Goal: Find specific page/section: Find specific page/section

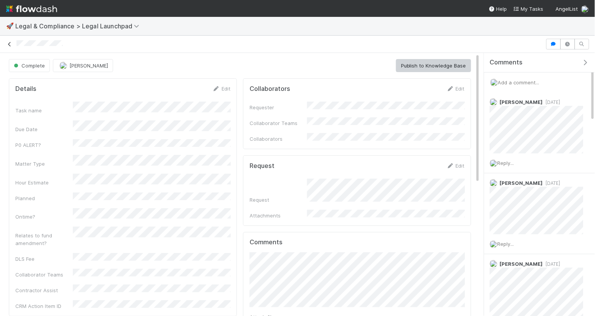
click at [10, 43] on icon at bounding box center [10, 44] width 8 height 5
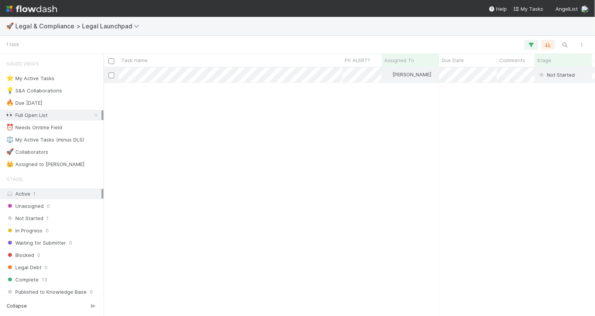
scroll to position [248, 491]
click at [564, 47] on icon "button" at bounding box center [565, 44] width 8 height 7
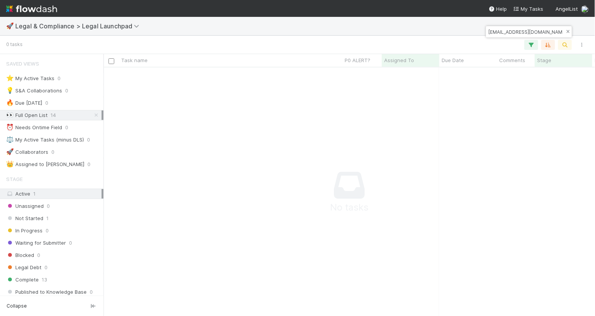
type input "[EMAIL_ADDRESS][DOMAIN_NAME]"
click at [565, 30] on icon "button" at bounding box center [568, 32] width 8 height 5
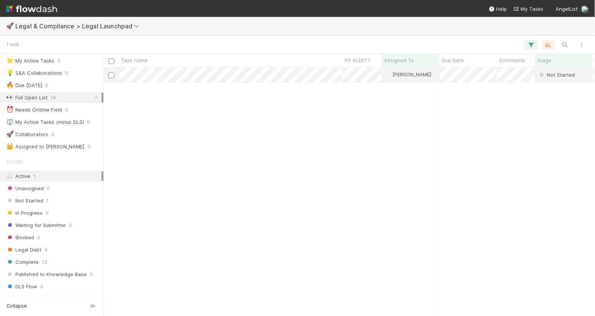
click at [54, 172] on div "Active 1" at bounding box center [53, 176] width 95 height 10
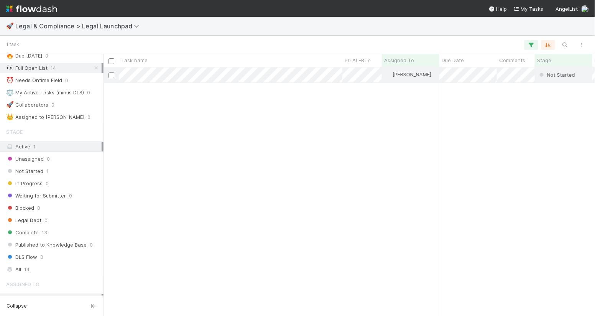
scroll to position [153, 0]
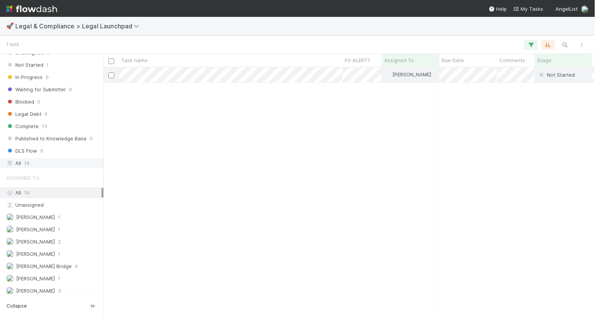
click at [39, 160] on div "All 14" at bounding box center [53, 163] width 95 height 10
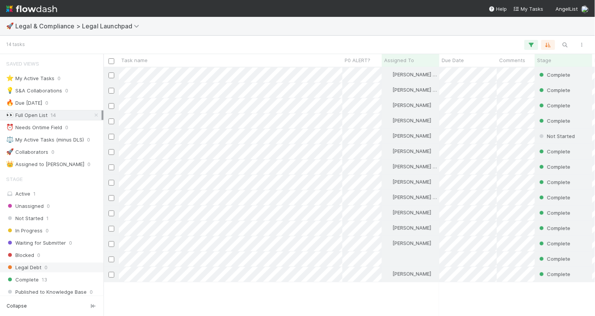
scroll to position [248, 491]
click at [561, 47] on icon "button" at bounding box center [565, 44] width 8 height 7
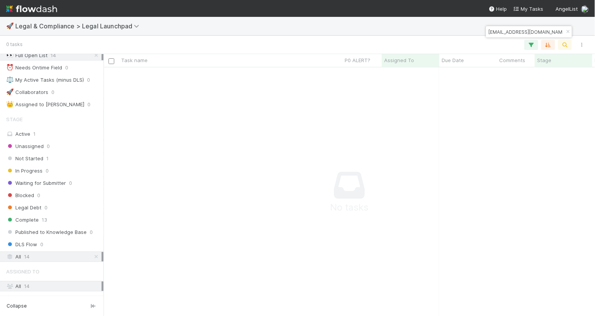
scroll to position [153, 0]
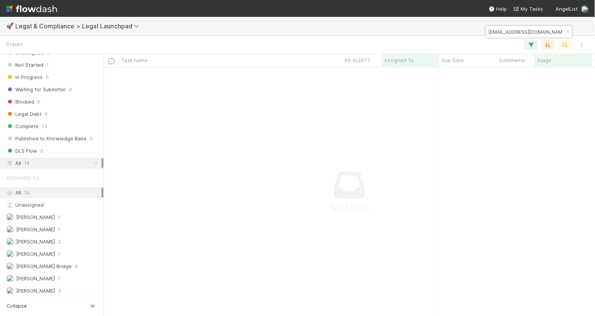
type input "[EMAIL_ADDRESS][DOMAIN_NAME]"
click at [48, 18] on div "🚀 Legal & Compliance > Legal Launchpad" at bounding box center [297, 26] width 595 height 18
click at [48, 25] on span "Legal & Compliance > Legal Launchpad" at bounding box center [79, 26] width 128 height 8
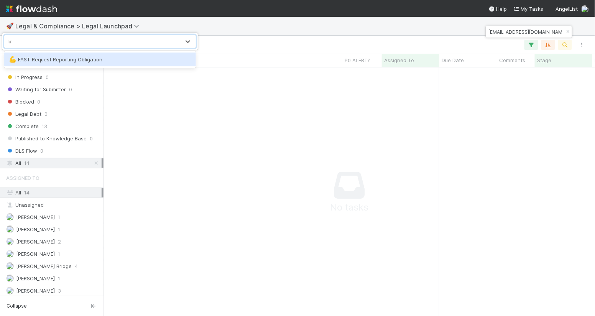
type input "b"
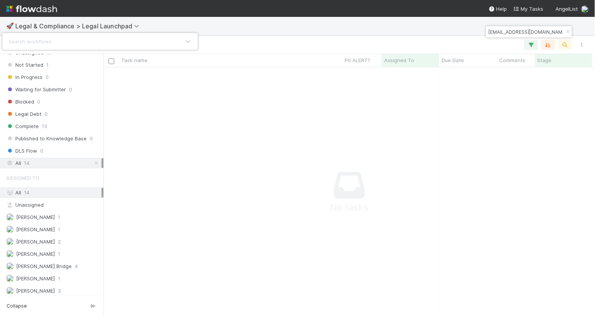
click at [116, 216] on div "Search workflows" at bounding box center [297, 158] width 595 height 316
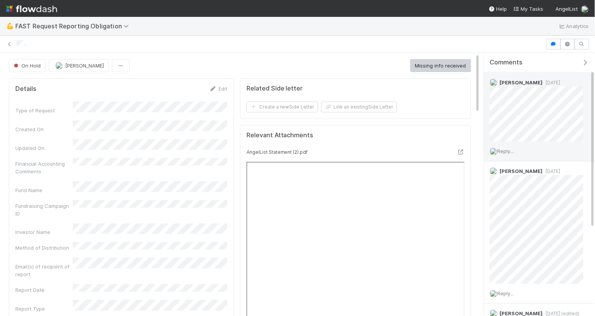
scroll to position [23, 0]
